Goal: Check status

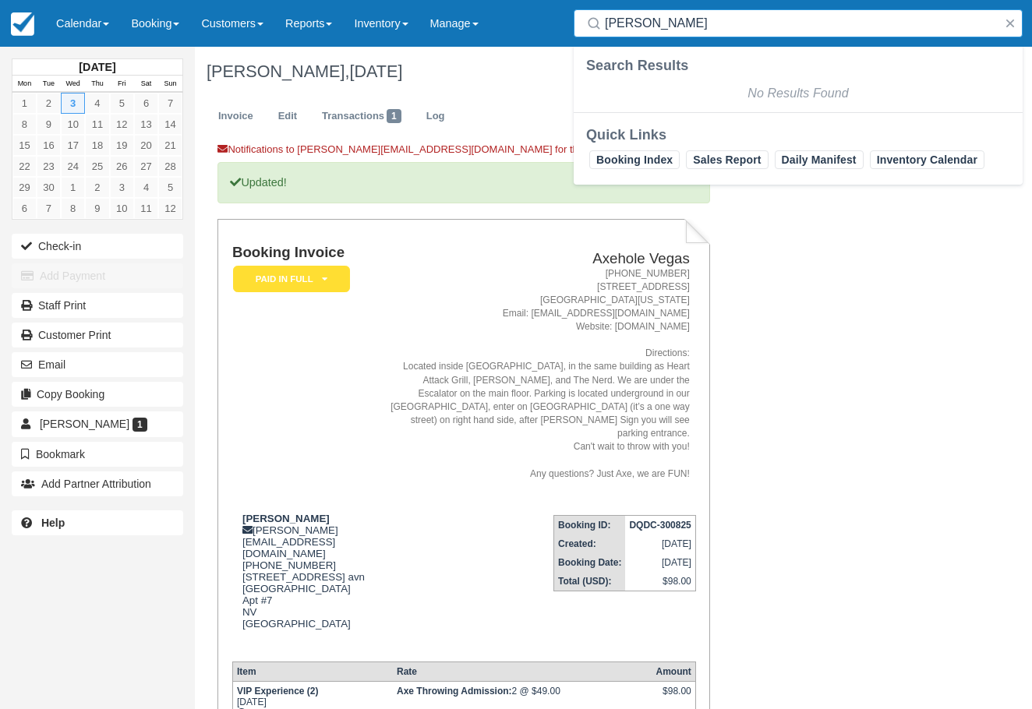
click at [630, 19] on input "[PERSON_NAME]" at bounding box center [801, 23] width 393 height 28
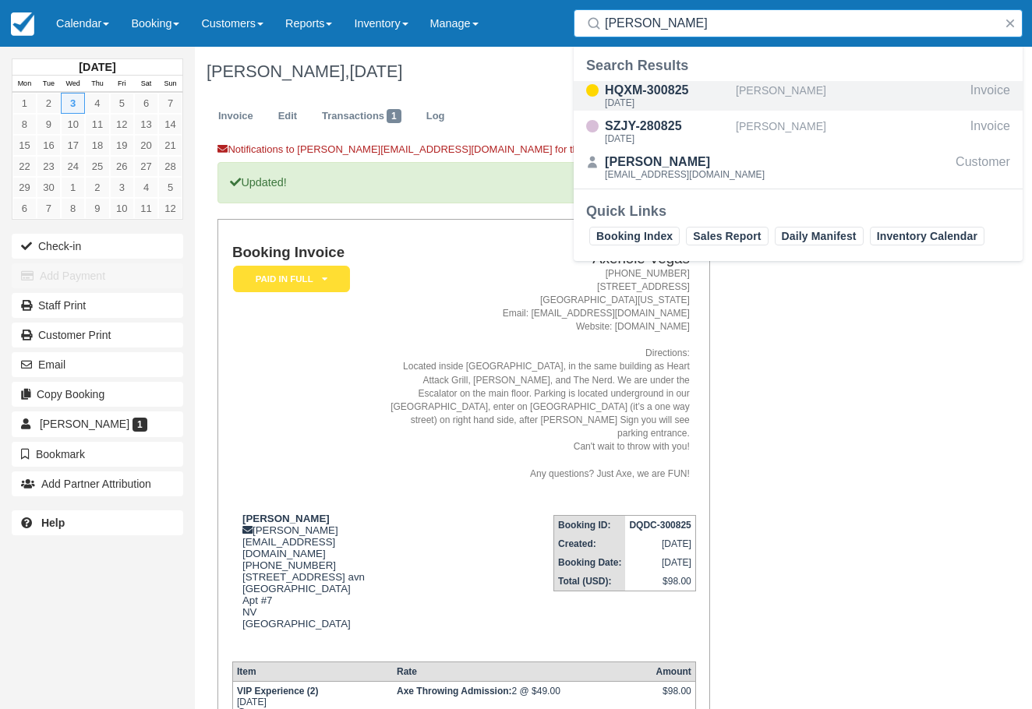
type input "[PERSON_NAME]"
click at [703, 98] on div "[DATE]" at bounding box center [667, 102] width 125 height 9
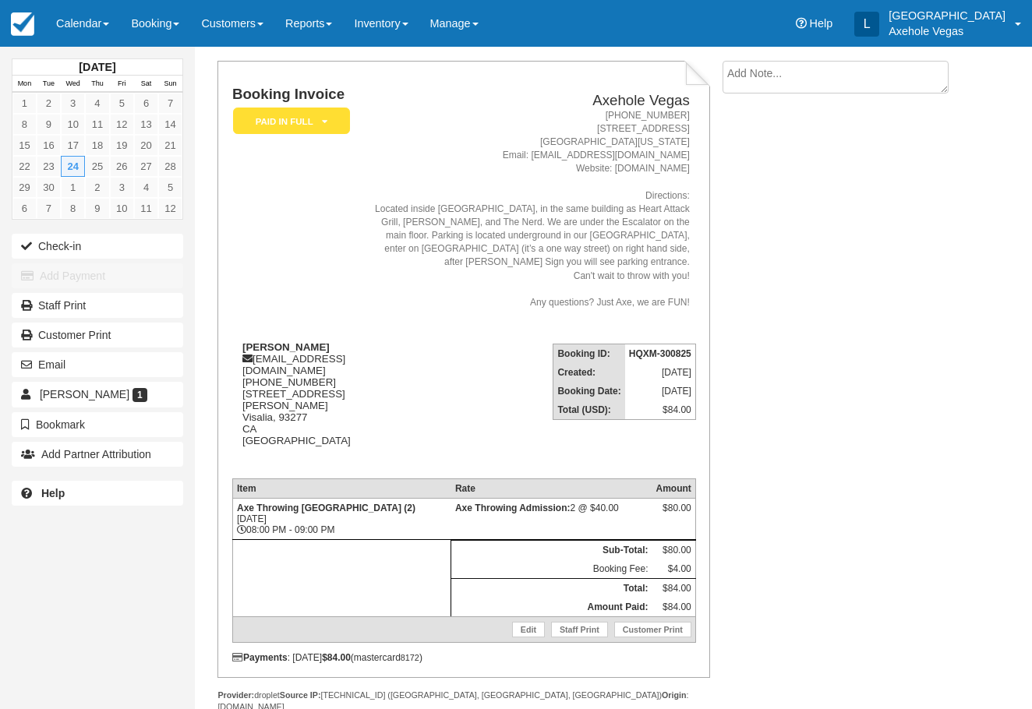
scroll to position [96, 0]
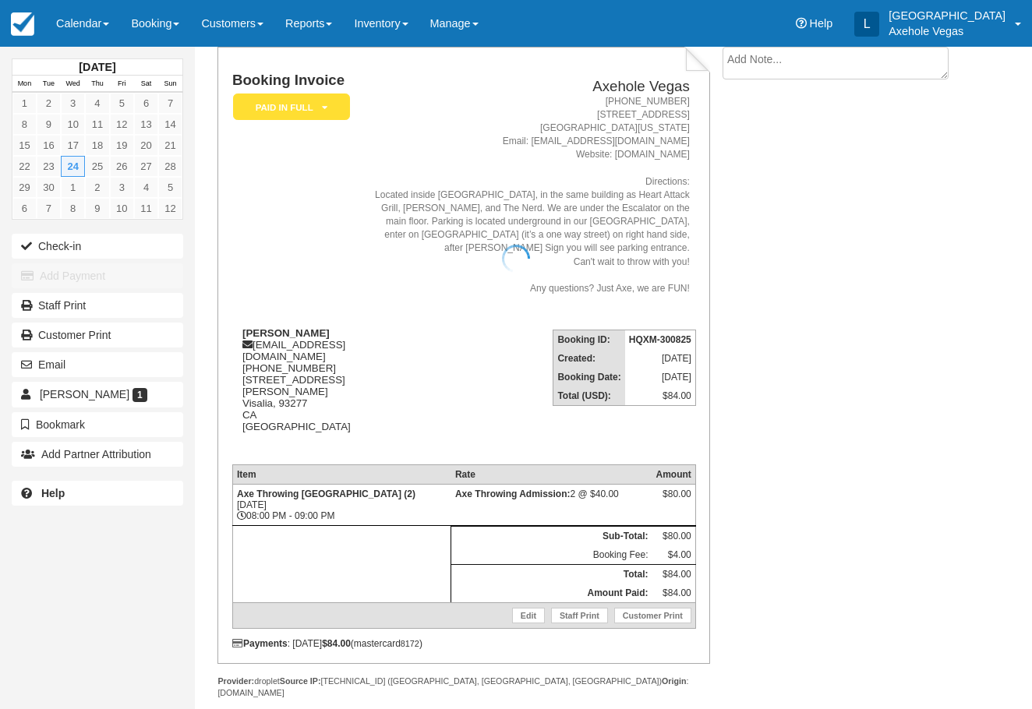
drag, startPoint x: 245, startPoint y: 328, endPoint x: 262, endPoint y: 339, distance: 19.7
click at [262, 339] on div at bounding box center [516, 258] width 1032 height 709
click at [221, 324] on div at bounding box center [516, 258] width 1032 height 709
click at [244, 323] on div at bounding box center [516, 258] width 1032 height 709
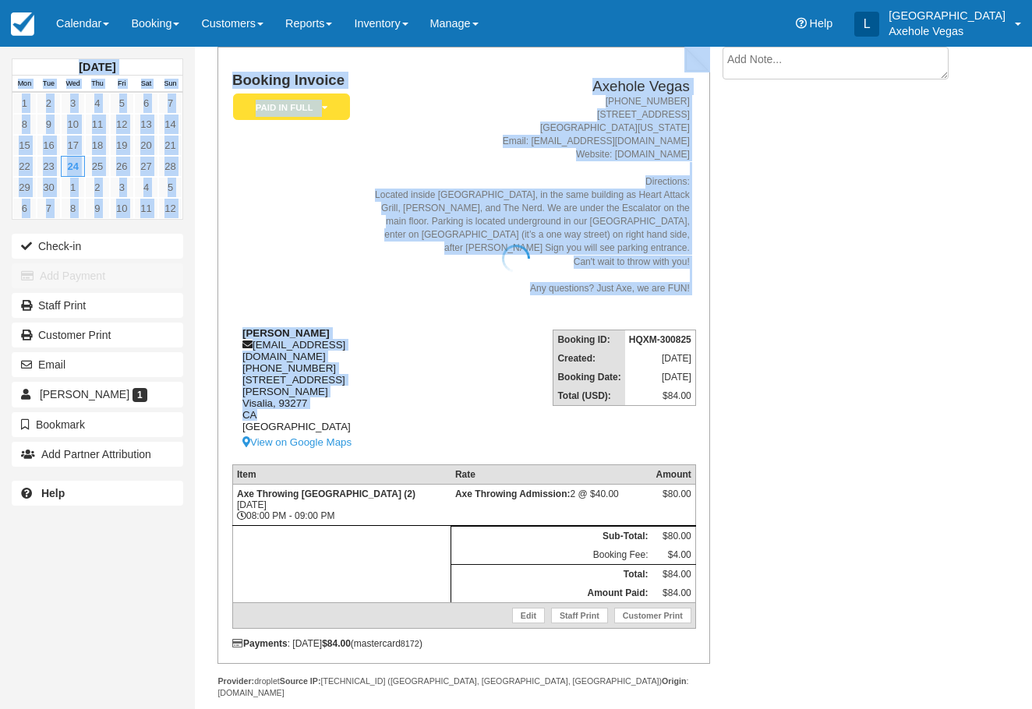
drag, startPoint x: 247, startPoint y: 330, endPoint x: 345, endPoint y: 408, distance: 125.3
click at [365, 354] on div "Samantha Cota saman.co4200@yahoo.com 1 (559) 651-6475 947 W Seeger Ave Visalia,…" at bounding box center [299, 389] width 135 height 125
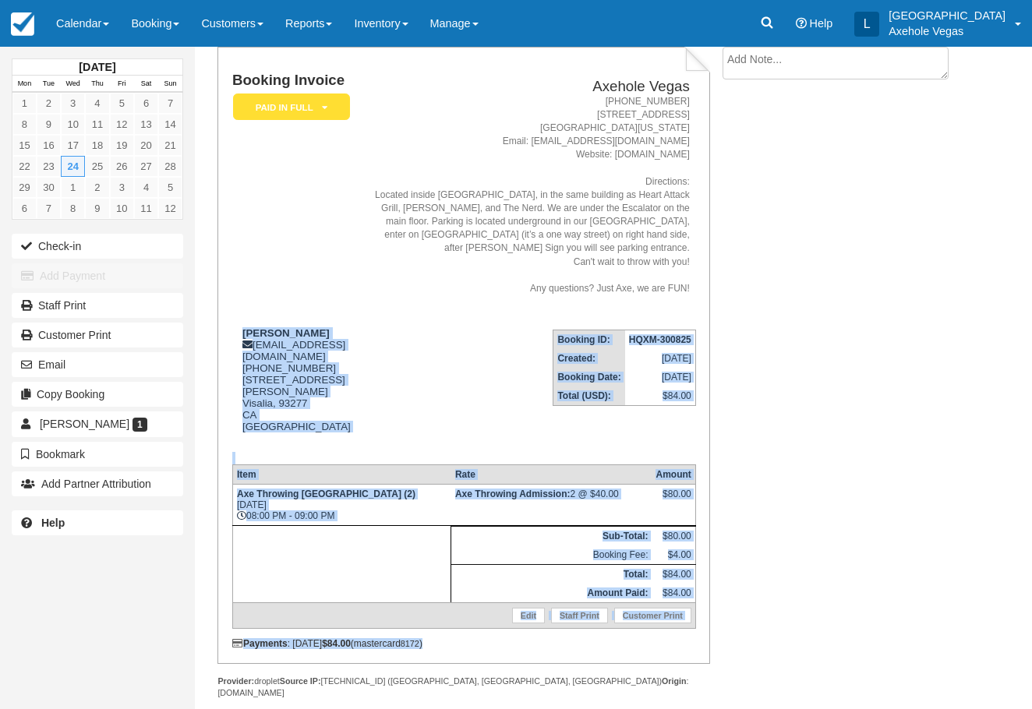
drag, startPoint x: 243, startPoint y: 330, endPoint x: 484, endPoint y: 630, distance: 384.7
click at [484, 630] on div "Booking Invoice Paid in Full   Pending Payment Deposit Paid Pending VIP Party Q…" at bounding box center [464, 360] width 464 height 577
copy div "Samantha Cota saman.co4200@yahoo.com 1 (559) 651-6475 947 W Seeger Ave Visalia,…"
